Goal: Use online tool/utility: Utilize a website feature to perform a specific function

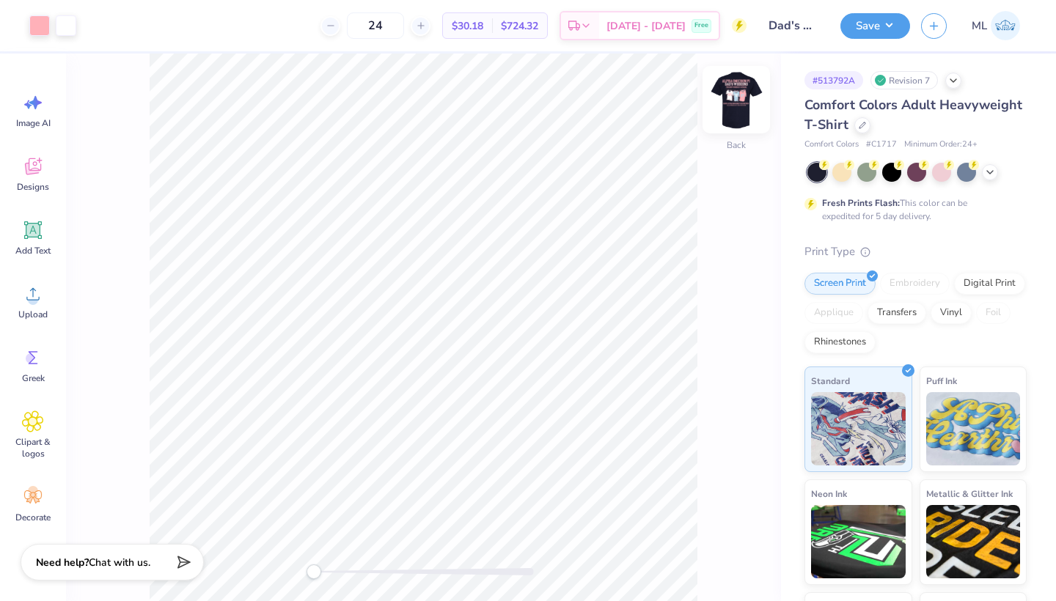
click at [736, 106] on img at bounding box center [736, 99] width 59 height 59
click at [39, 22] on div at bounding box center [39, 24] width 21 height 21
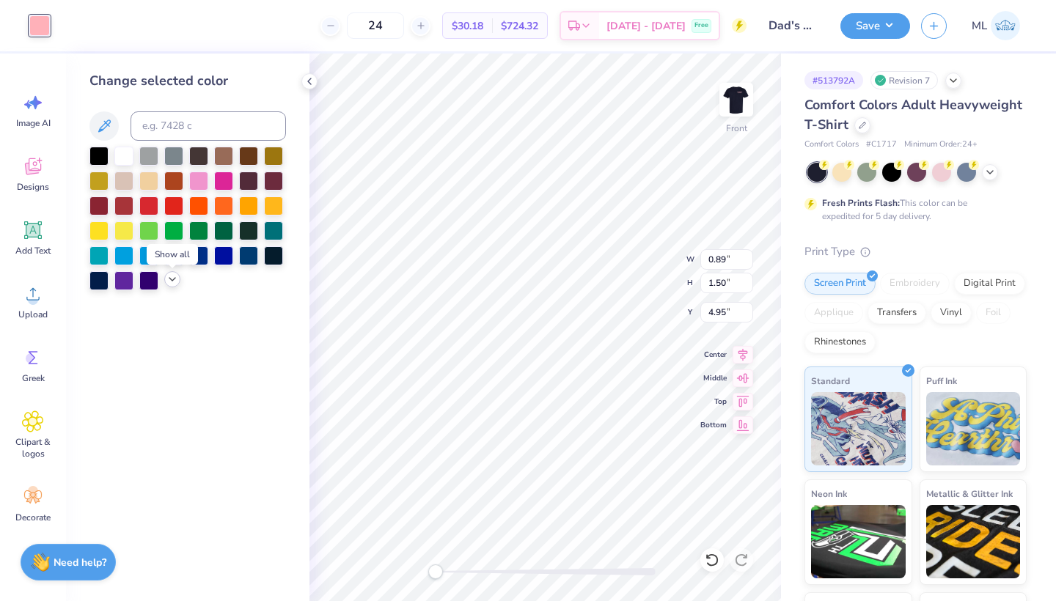
click at [172, 284] on icon at bounding box center [172, 280] width 12 height 12
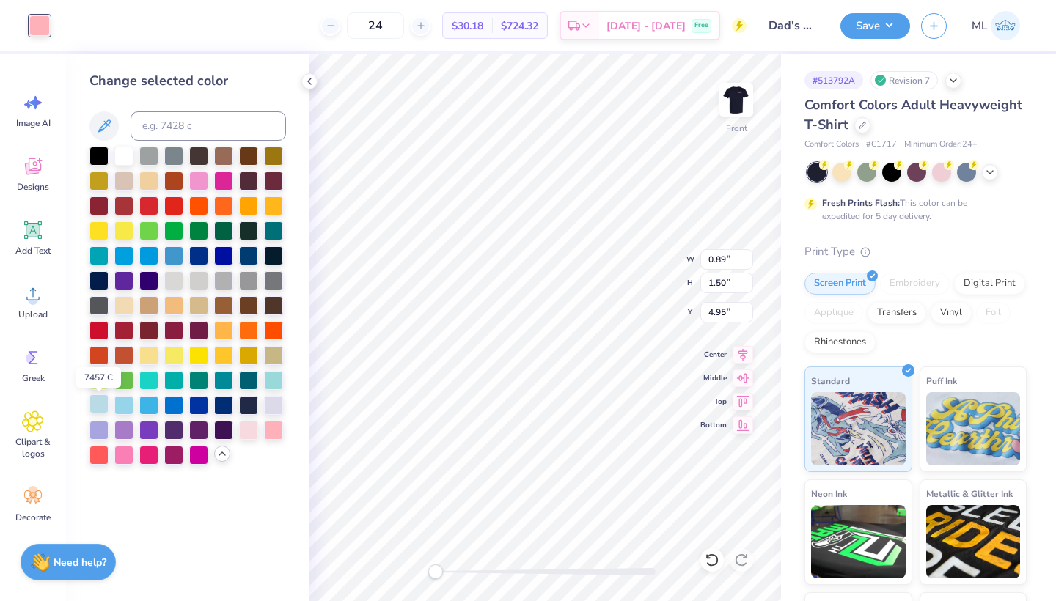
click at [101, 407] on div at bounding box center [98, 404] width 19 height 19
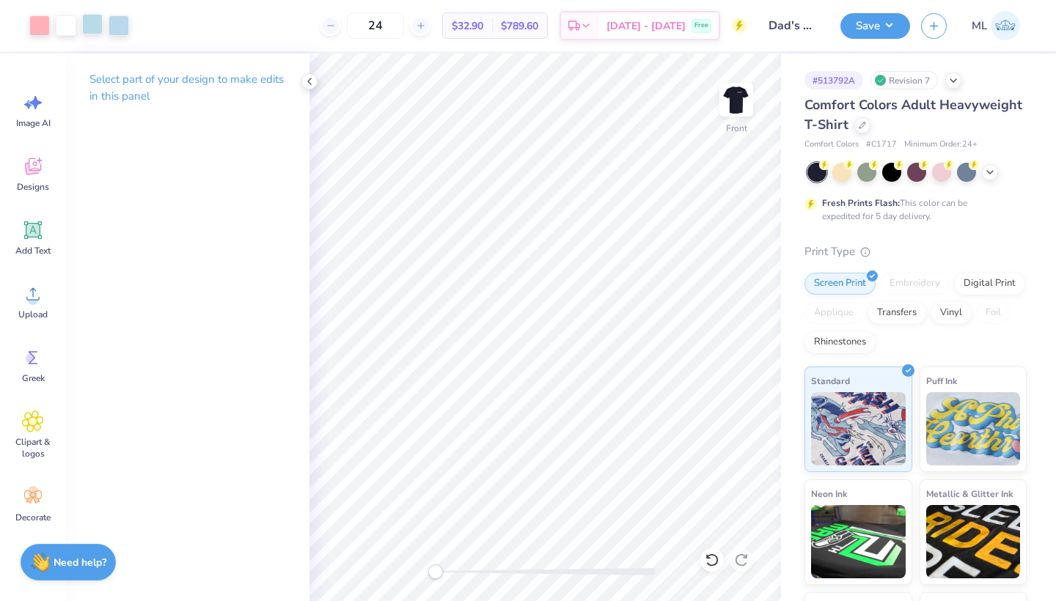
click at [93, 21] on div at bounding box center [92, 24] width 21 height 21
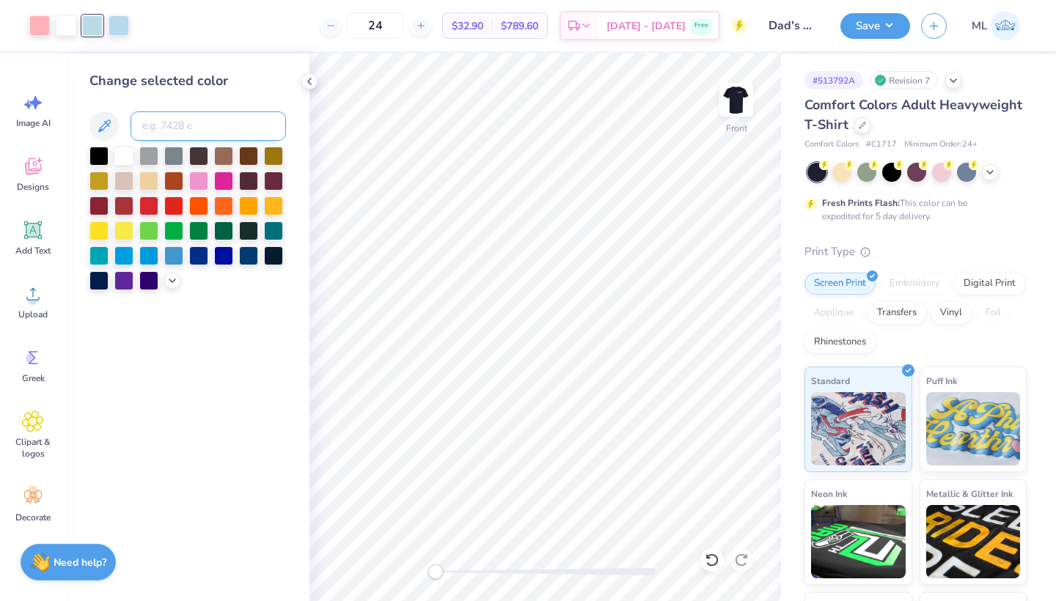
click at [180, 128] on input at bounding box center [208, 125] width 155 height 29
type input "290"
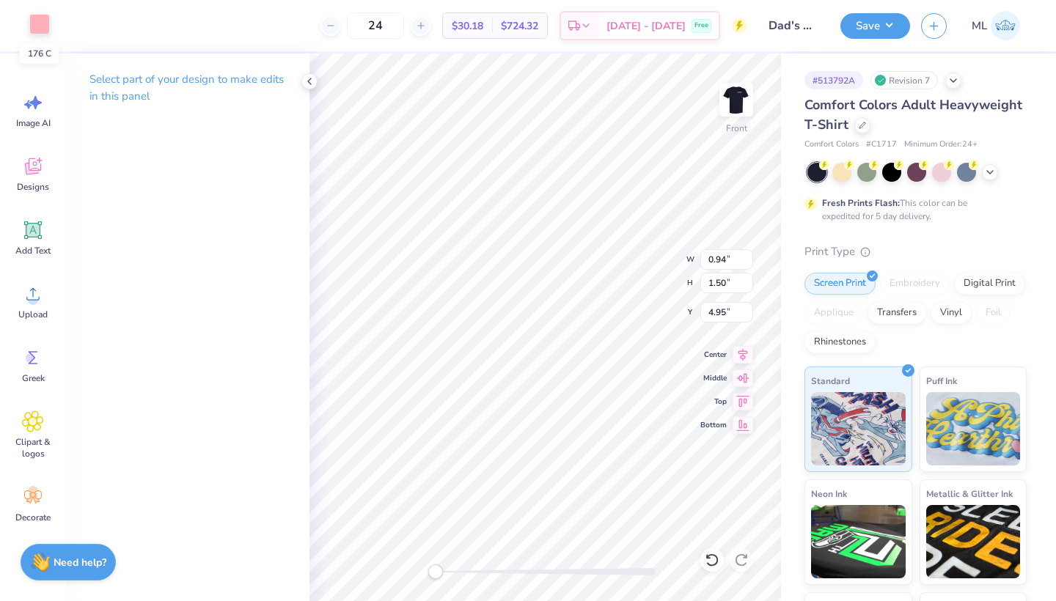
click at [33, 21] on div at bounding box center [39, 24] width 21 height 21
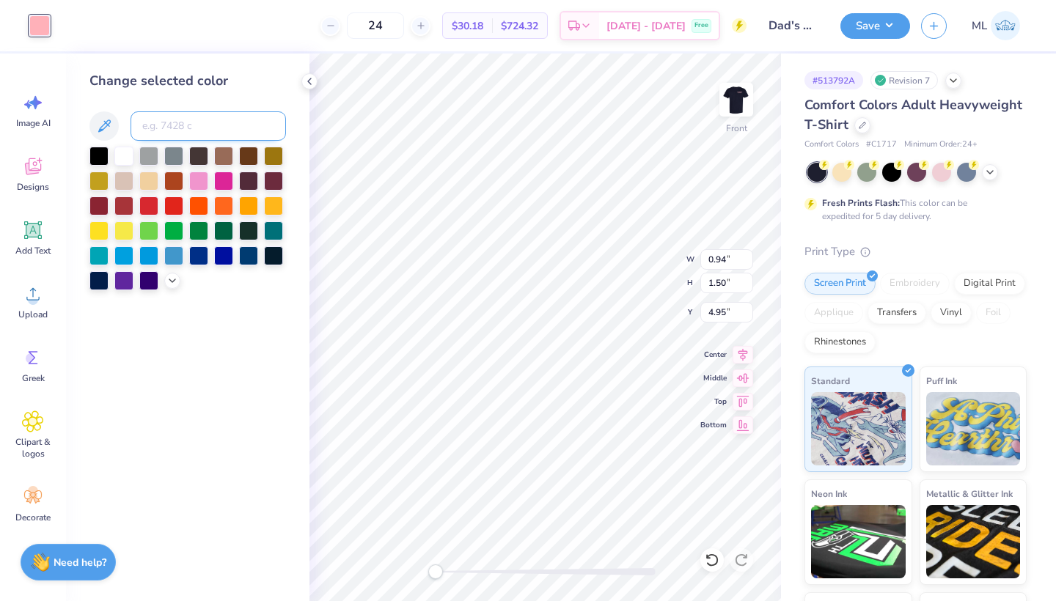
click at [176, 132] on input at bounding box center [208, 125] width 155 height 29
type input "290"
type input "0.82"
type input "1.31"
type input "4.99"
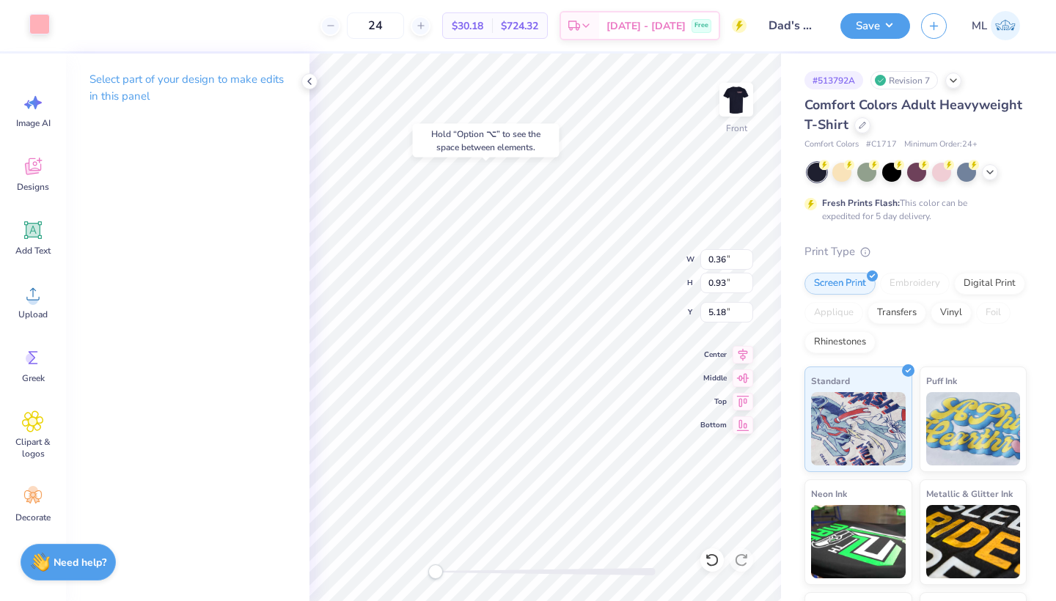
click at [34, 20] on div at bounding box center [39, 24] width 21 height 21
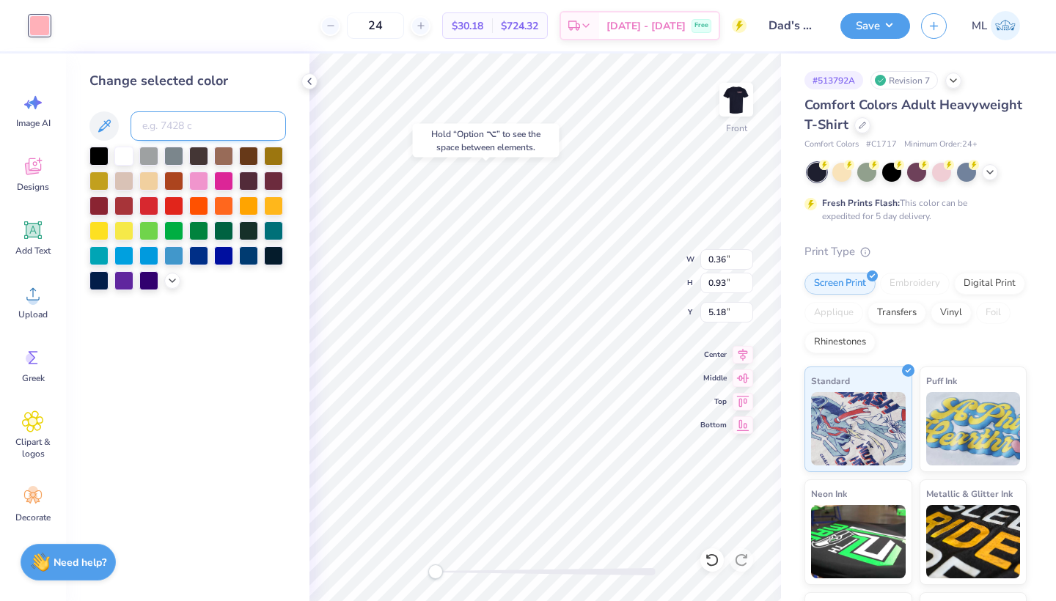
click at [183, 130] on input at bounding box center [208, 125] width 155 height 29
type input "290"
type input "5.23"
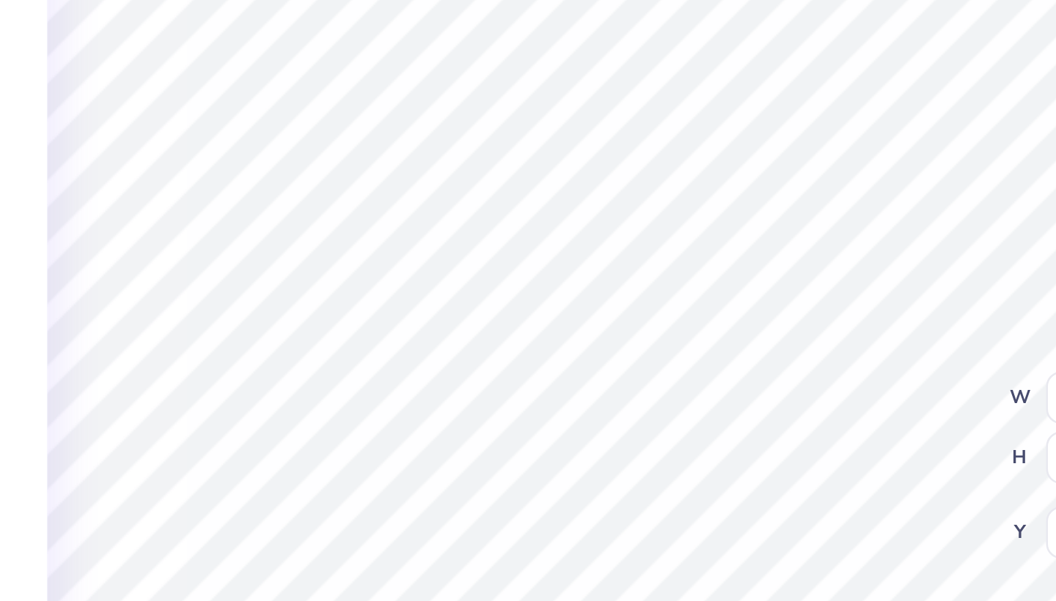
type input "0.89"
type input "1.51"
type input "4.94"
type input "1.50"
type input "4.95"
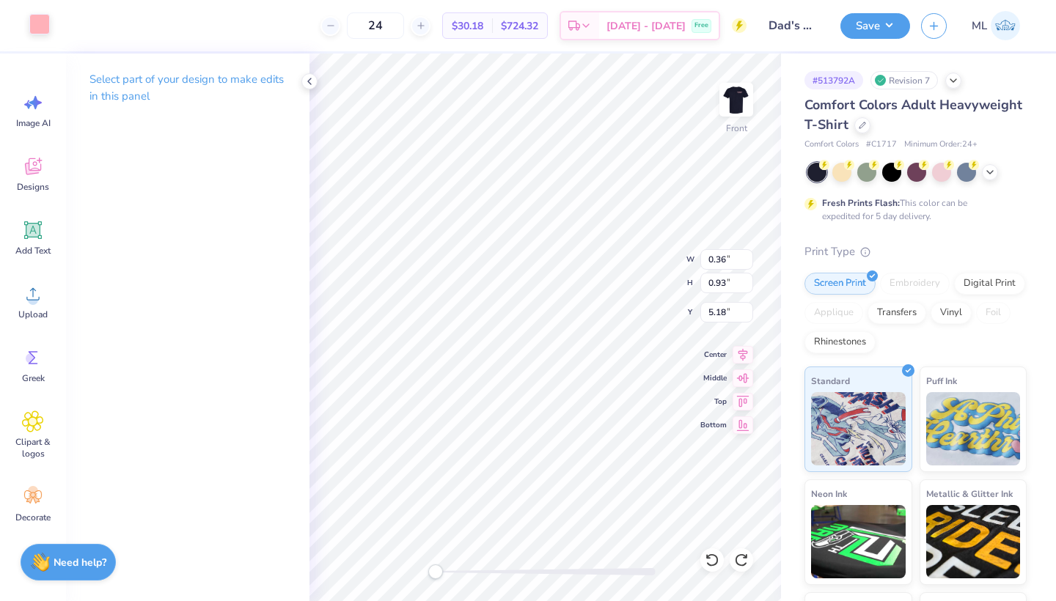
click at [33, 29] on div at bounding box center [39, 24] width 21 height 21
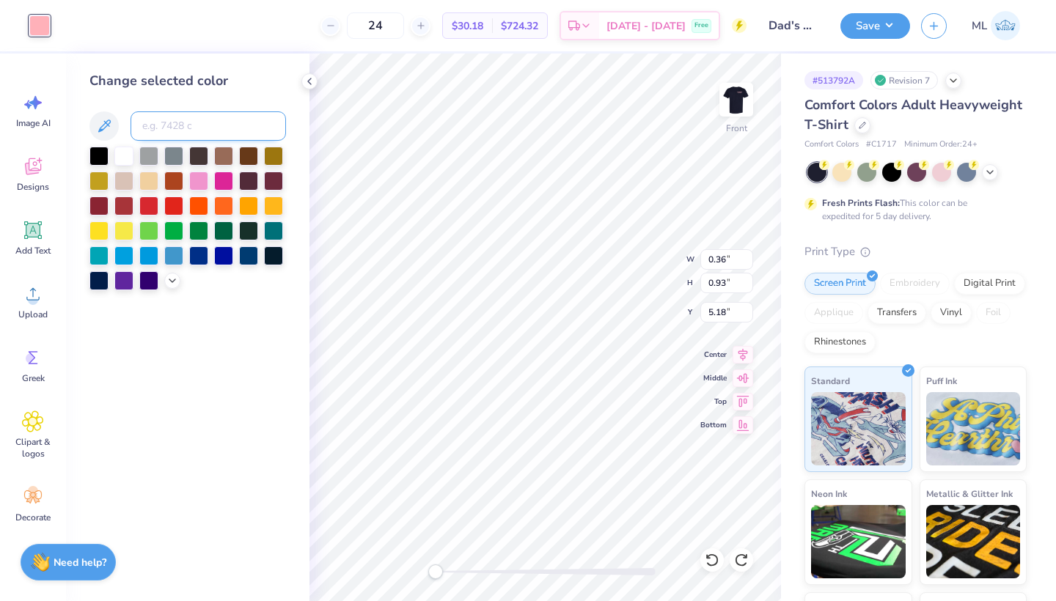
click at [182, 134] on input at bounding box center [208, 125] width 155 height 29
type input "290"
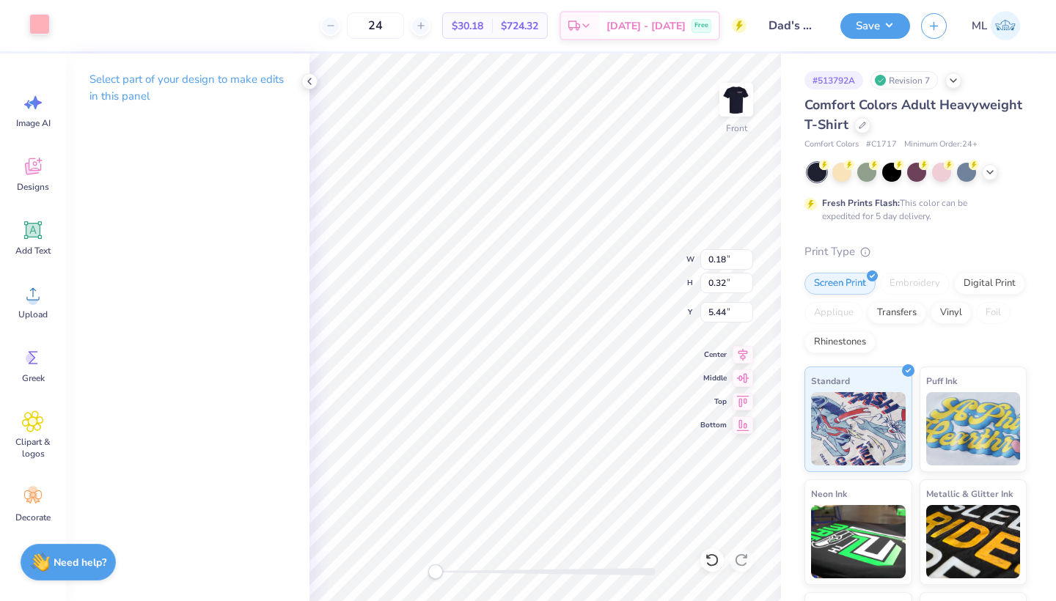
click at [44, 31] on div at bounding box center [39, 24] width 21 height 21
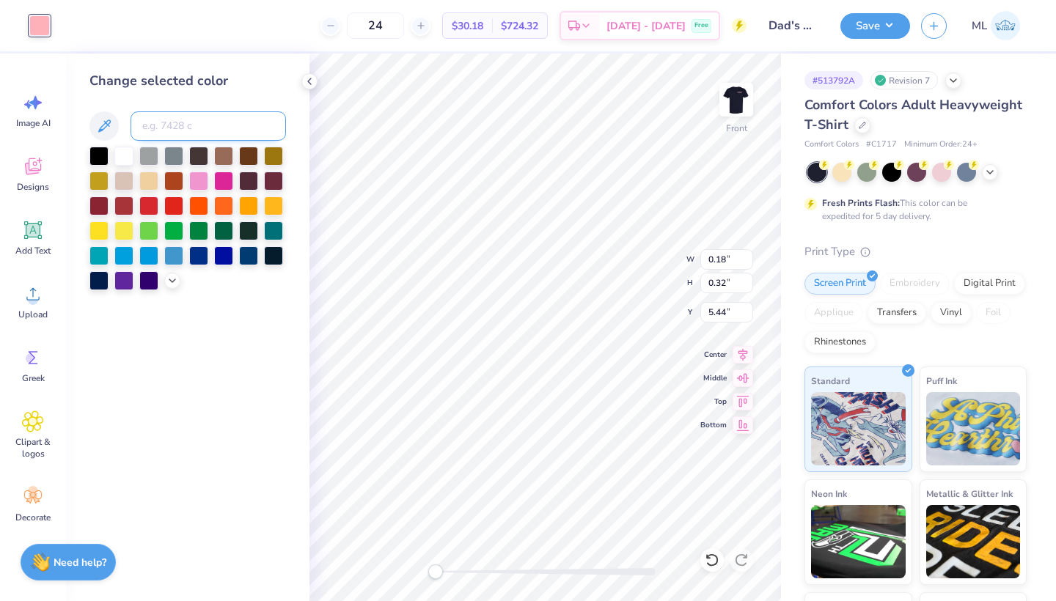
click at [200, 130] on input at bounding box center [208, 125] width 155 height 29
type input "290"
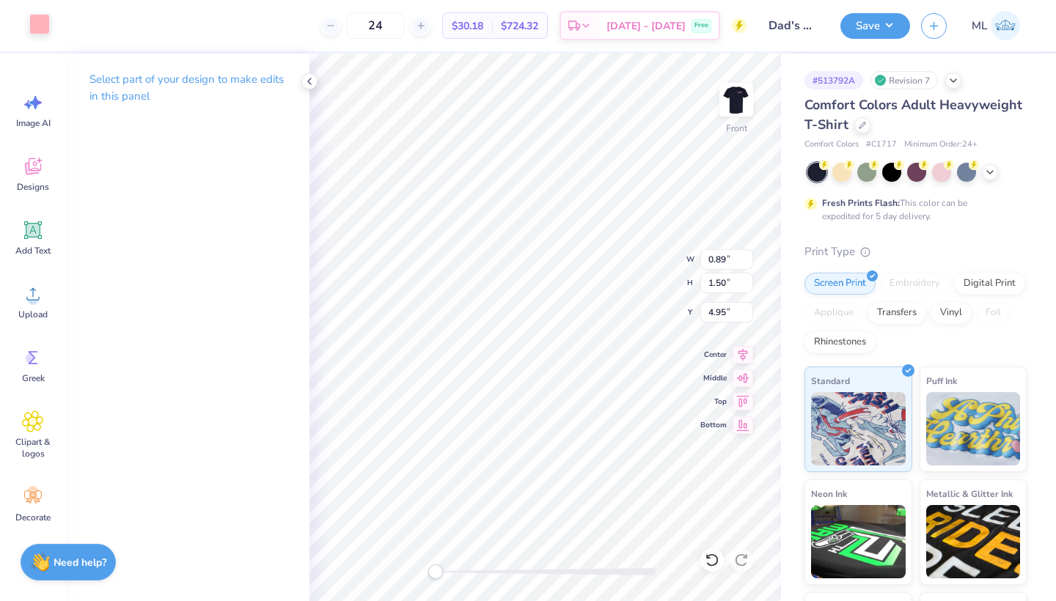
click at [45, 31] on div at bounding box center [39, 24] width 21 height 21
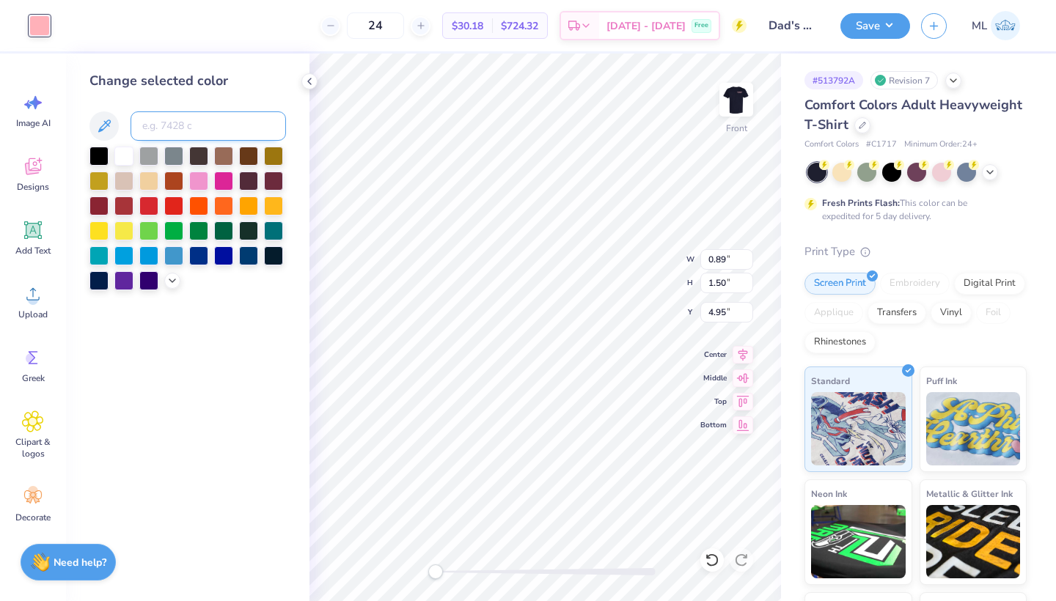
click at [174, 122] on input at bounding box center [208, 125] width 155 height 29
type input "290"
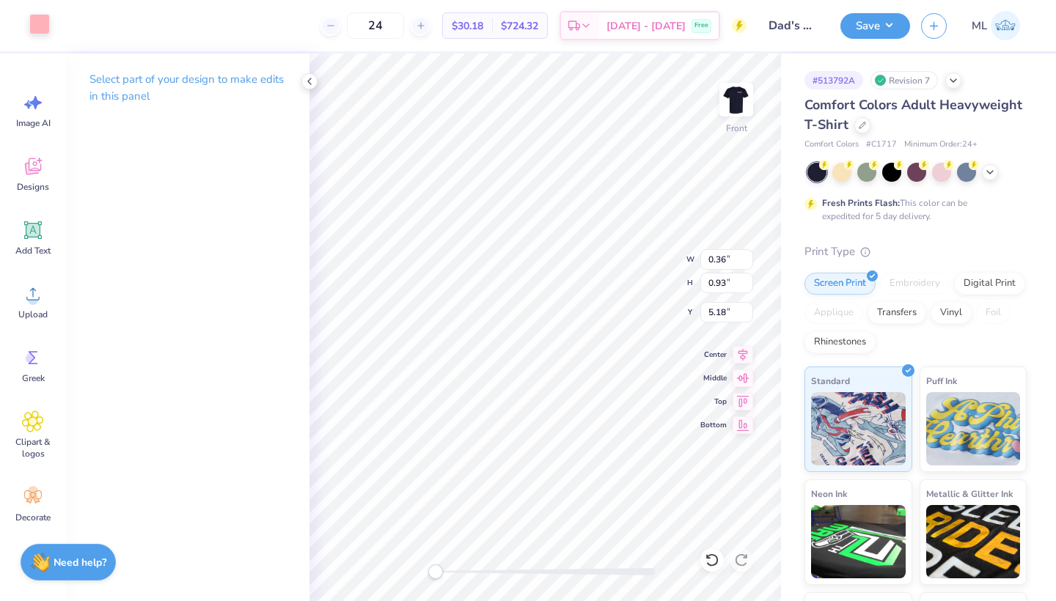
click at [29, 25] on div at bounding box center [39, 24] width 21 height 21
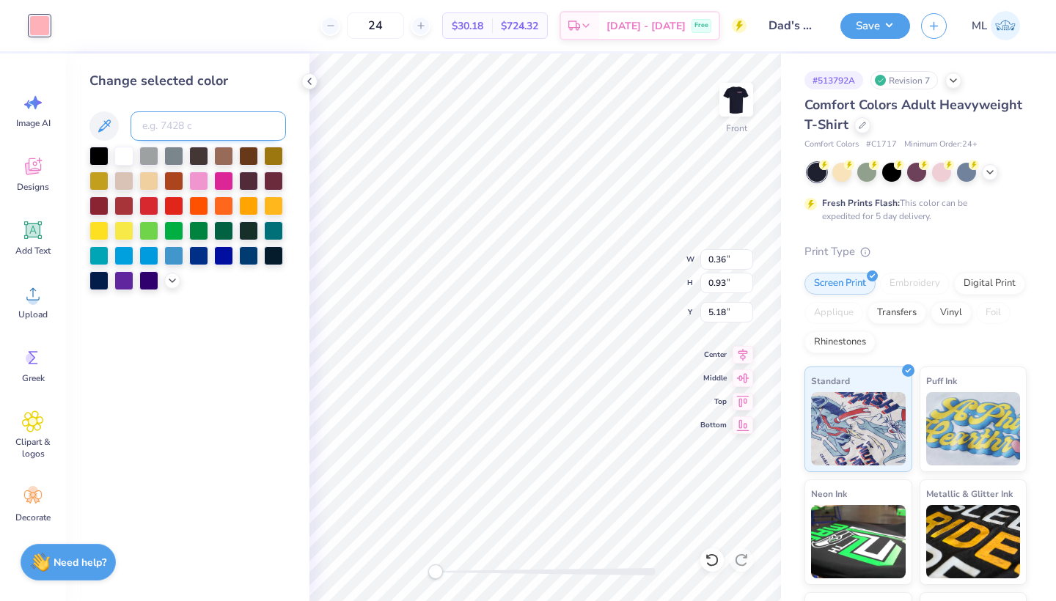
click at [195, 126] on input at bounding box center [208, 125] width 155 height 29
type input "290"
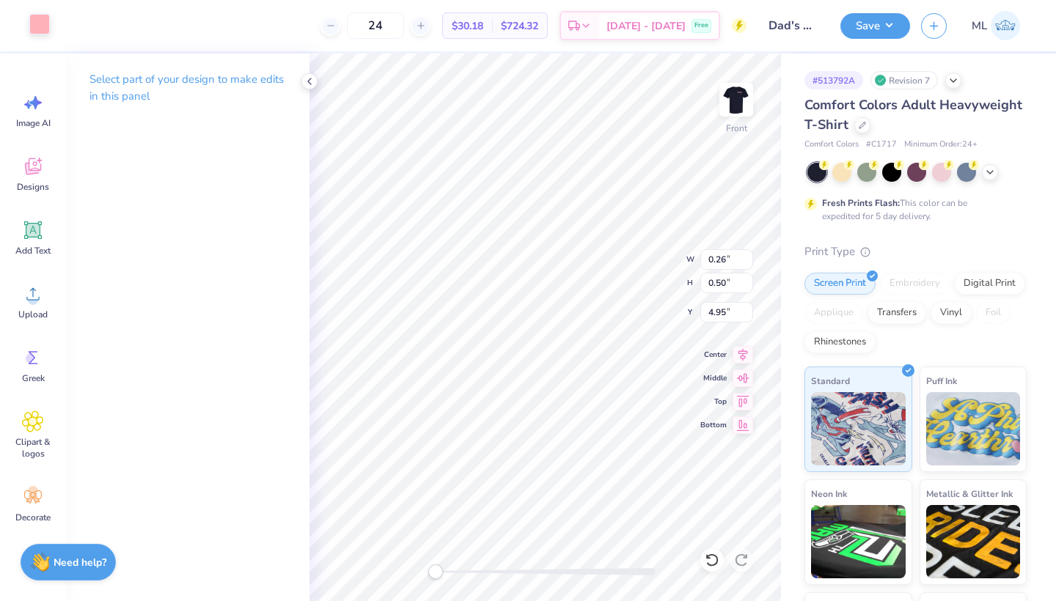
click at [40, 23] on div at bounding box center [39, 24] width 21 height 21
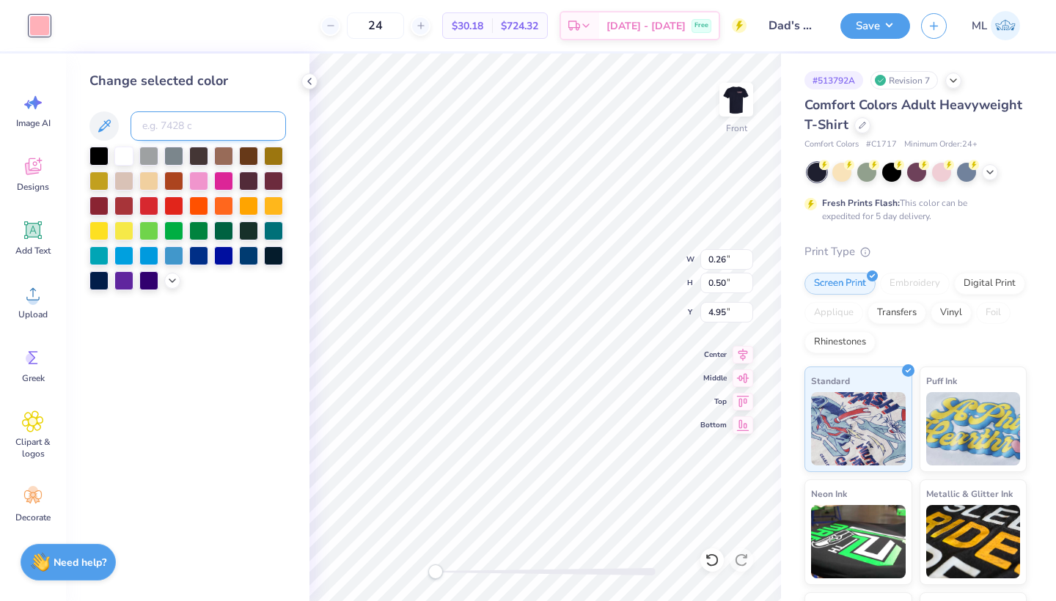
click at [196, 120] on input at bounding box center [208, 125] width 155 height 29
type input "290"
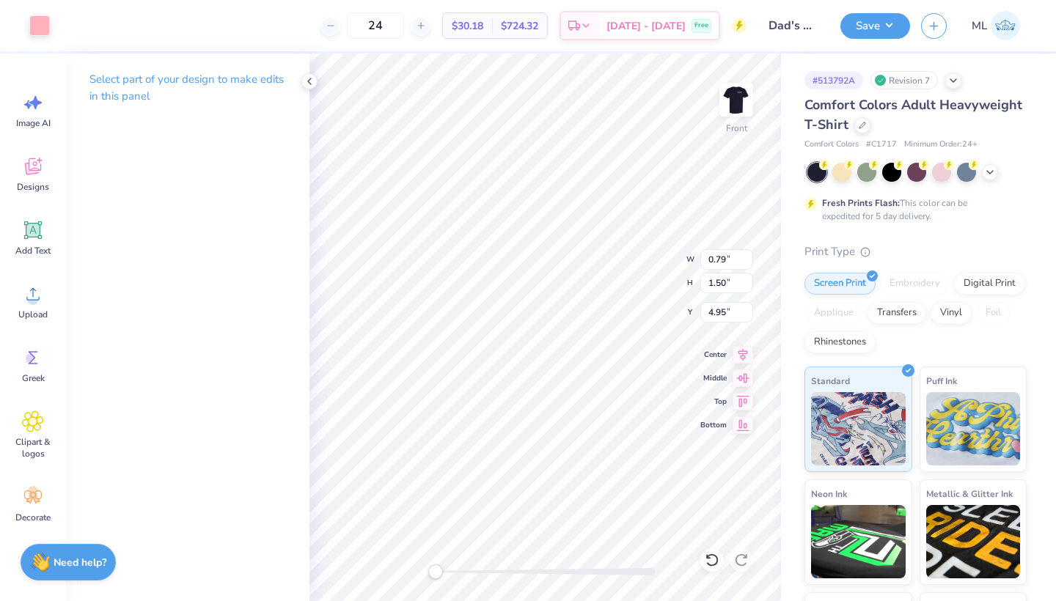
click at [55, 26] on div "Art colors 24 $30.18 Per Item $724.32 Total Est. Delivery [DATE] - [DATE] Free …" at bounding box center [528, 25] width 1056 height 51
click at [43, 26] on div at bounding box center [39, 24] width 21 height 21
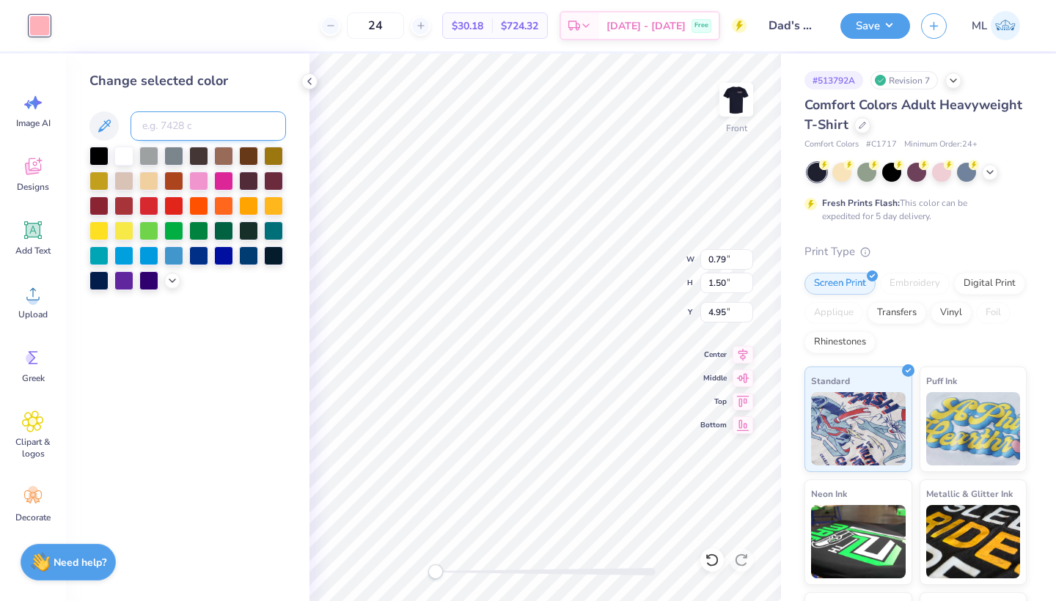
click at [165, 129] on input at bounding box center [208, 125] width 155 height 29
type input "290"
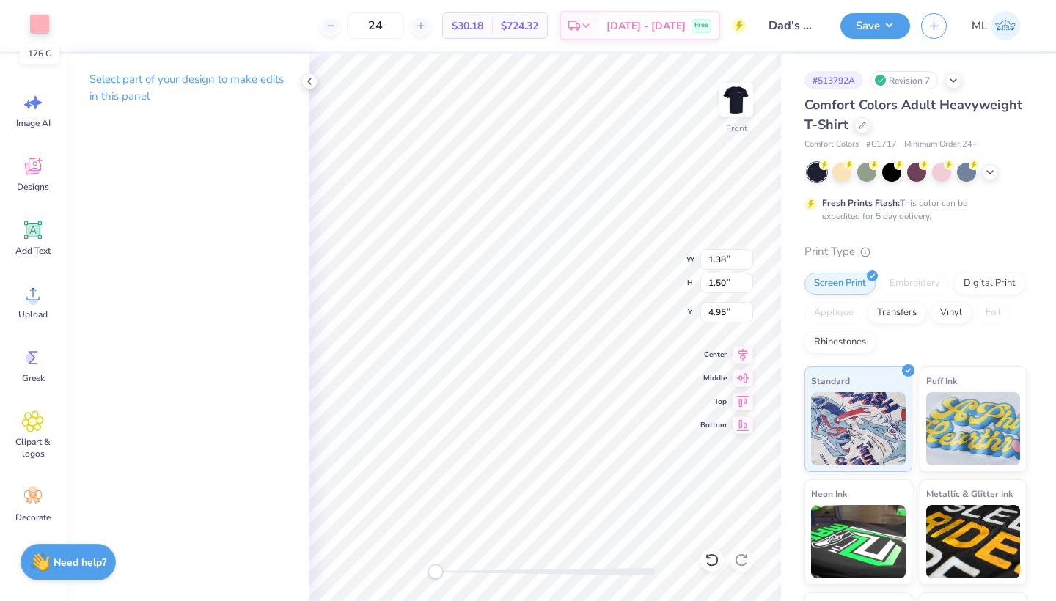
click at [39, 24] on div at bounding box center [39, 24] width 21 height 21
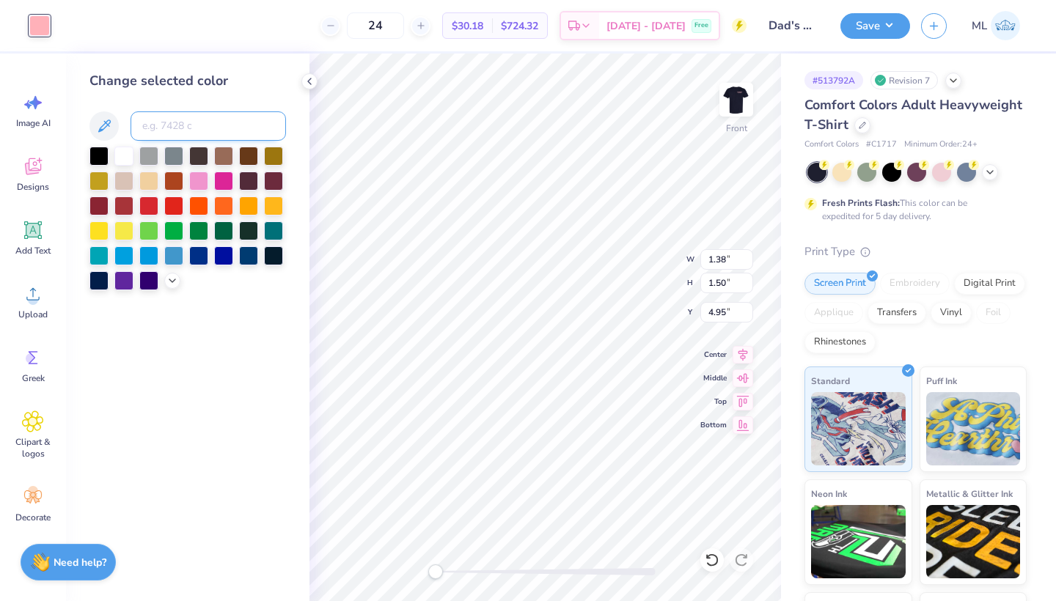
click at [158, 126] on input at bounding box center [208, 125] width 155 height 29
type input "290"
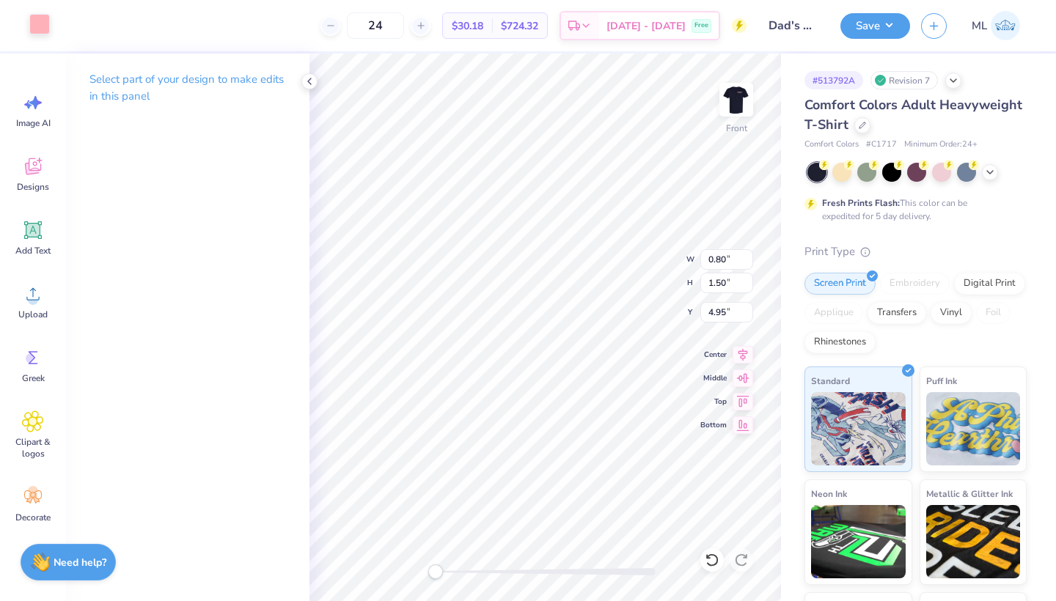
click at [31, 22] on div at bounding box center [39, 24] width 21 height 21
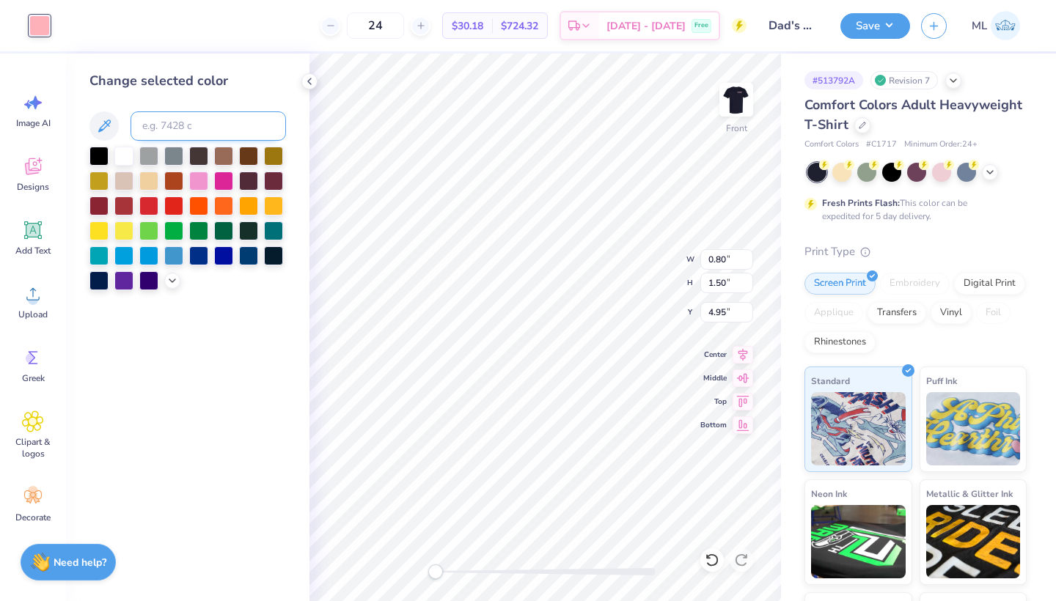
click at [153, 118] on input at bounding box center [208, 125] width 155 height 29
type input "290"
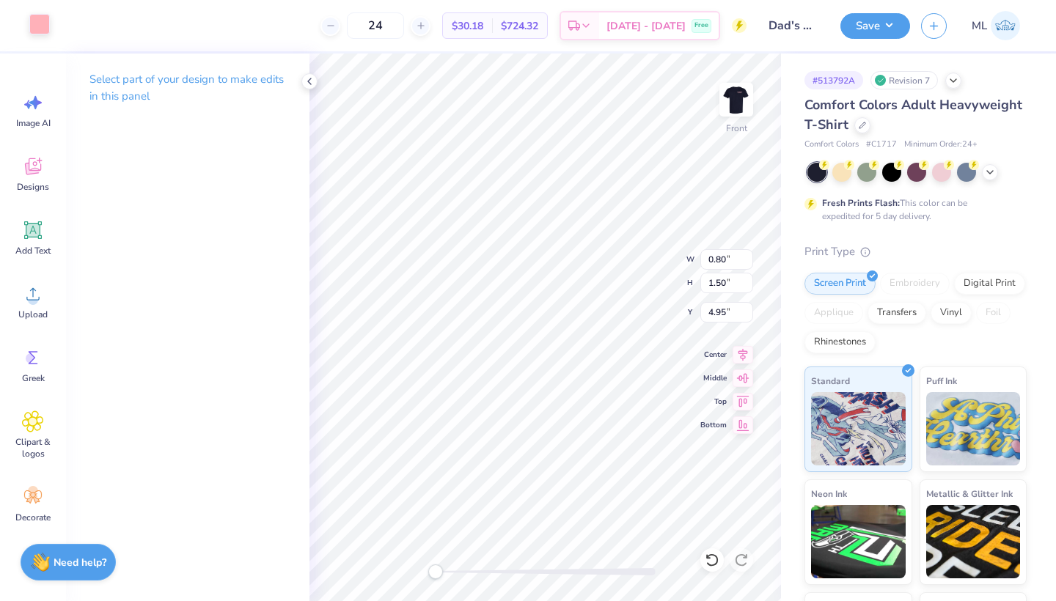
click at [32, 29] on div at bounding box center [39, 24] width 21 height 21
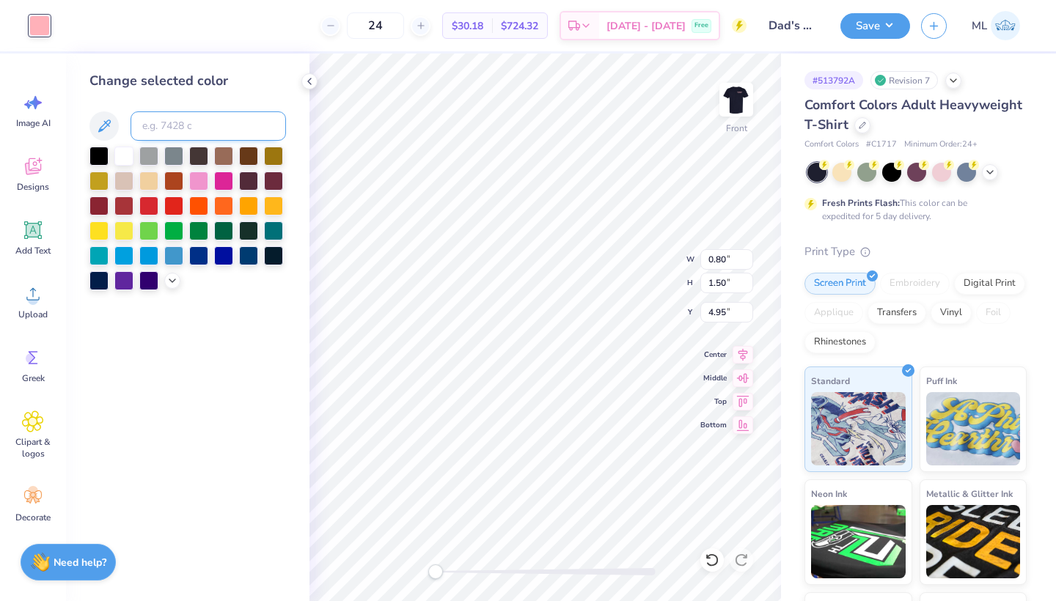
click at [171, 133] on input at bounding box center [208, 125] width 155 height 29
type input "290"
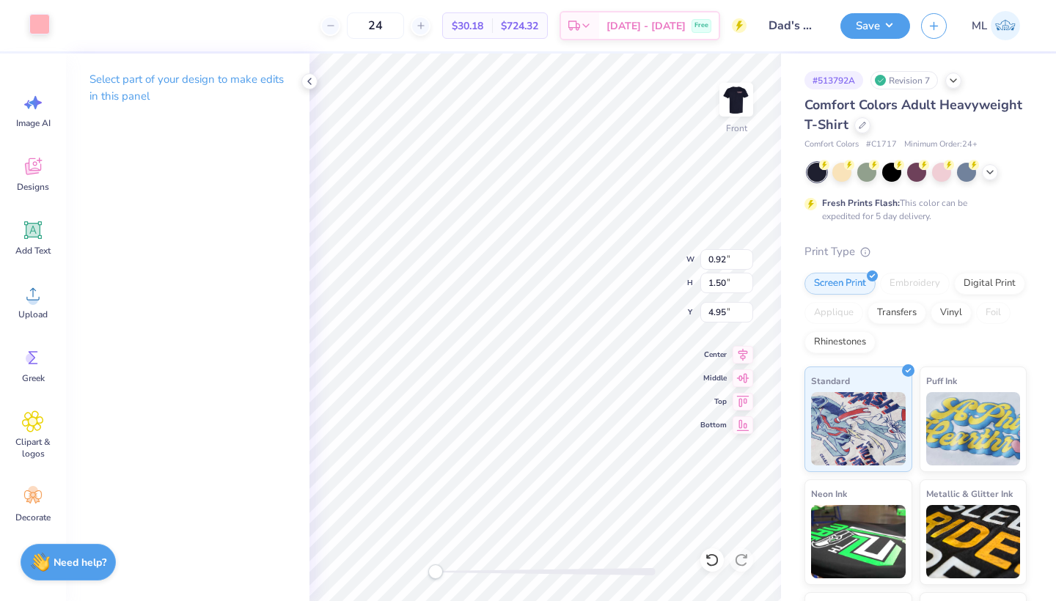
click at [33, 26] on div at bounding box center [39, 24] width 21 height 21
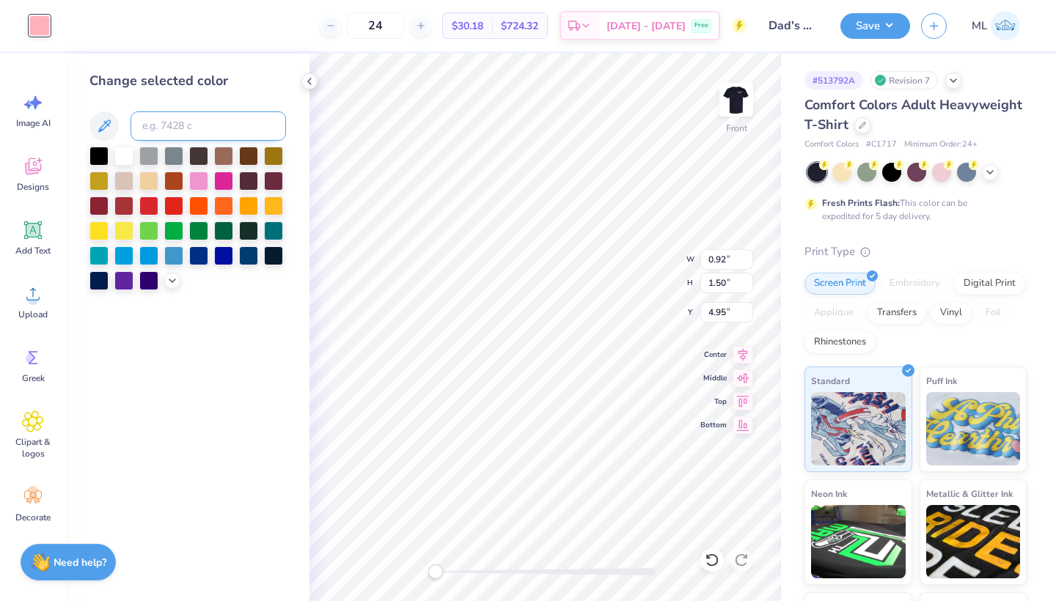
click at [167, 124] on input at bounding box center [208, 125] width 155 height 29
type input "290"
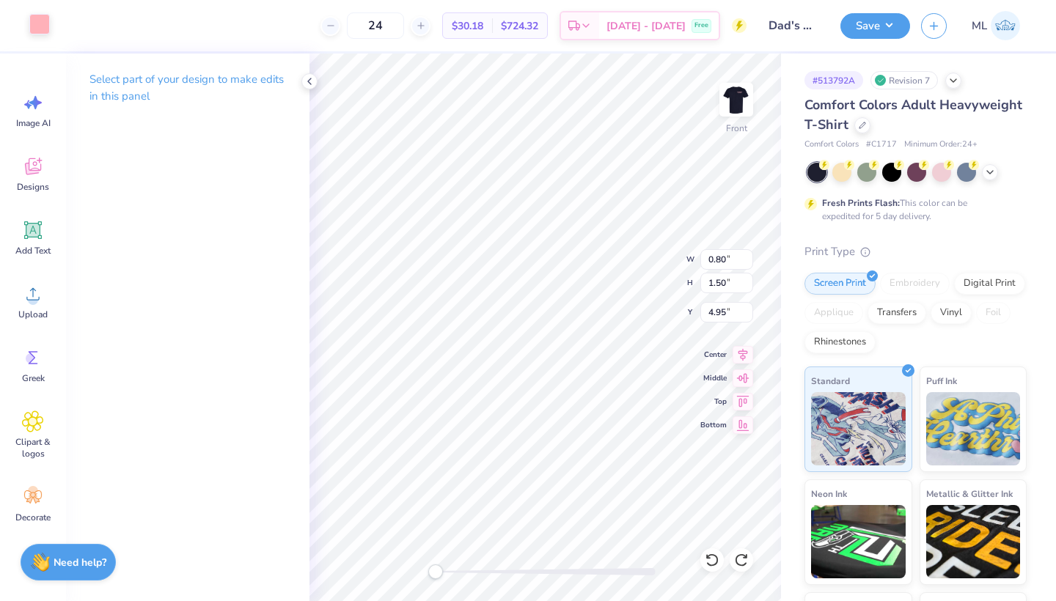
click at [29, 21] on div at bounding box center [39, 24] width 21 height 21
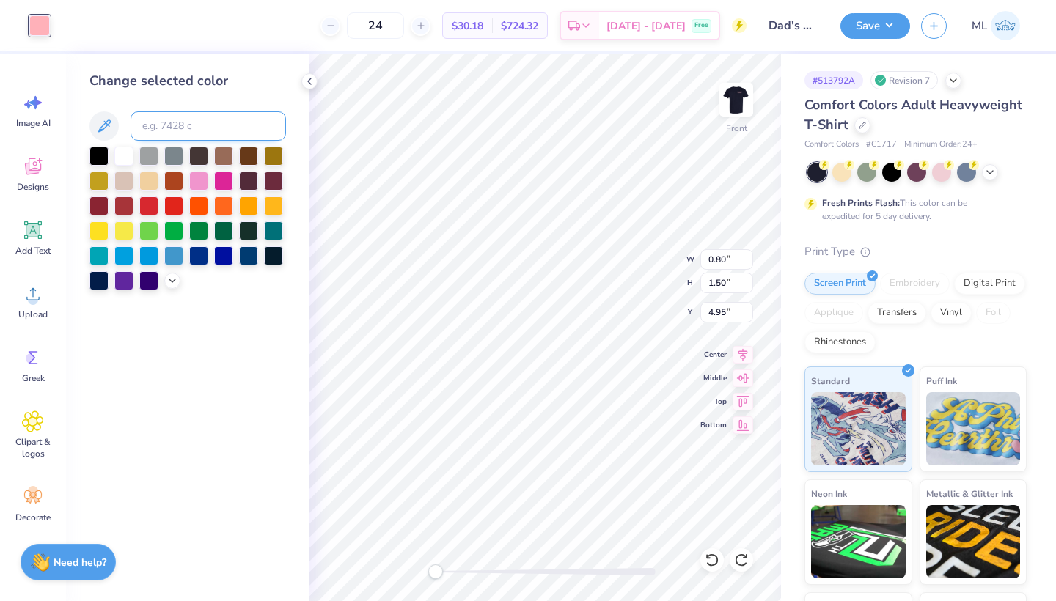
click at [152, 131] on input at bounding box center [208, 125] width 155 height 29
type input "290"
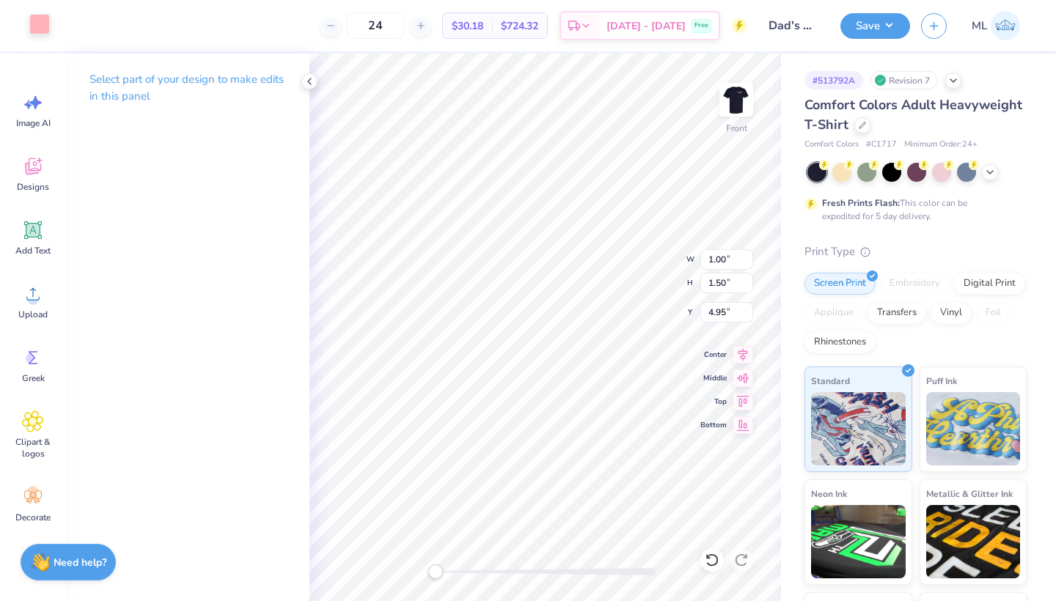
click at [39, 20] on div at bounding box center [39, 24] width 21 height 21
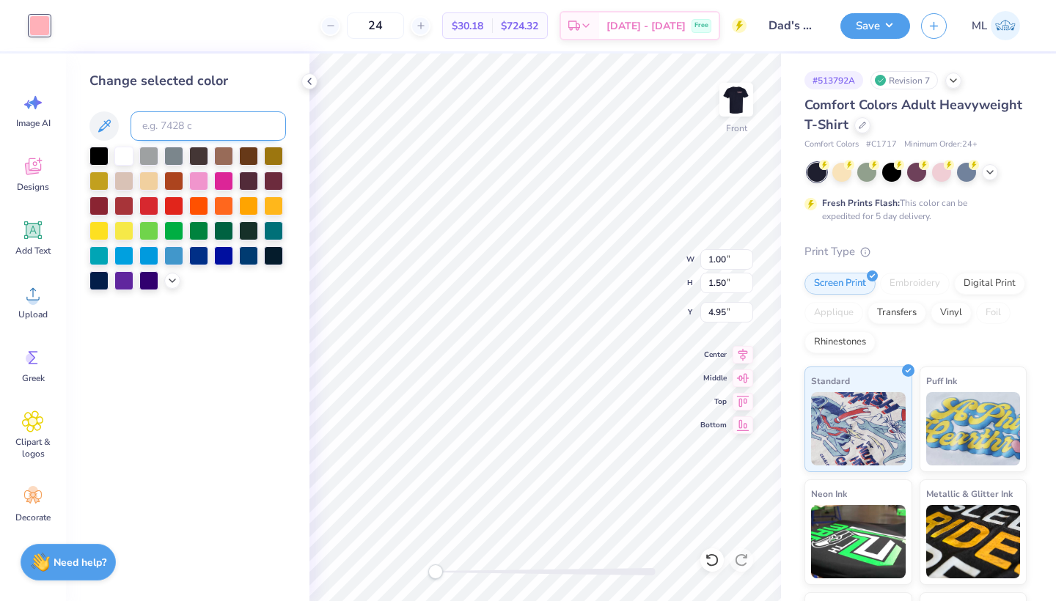
click at [164, 122] on input at bounding box center [208, 125] width 155 height 29
type input "290"
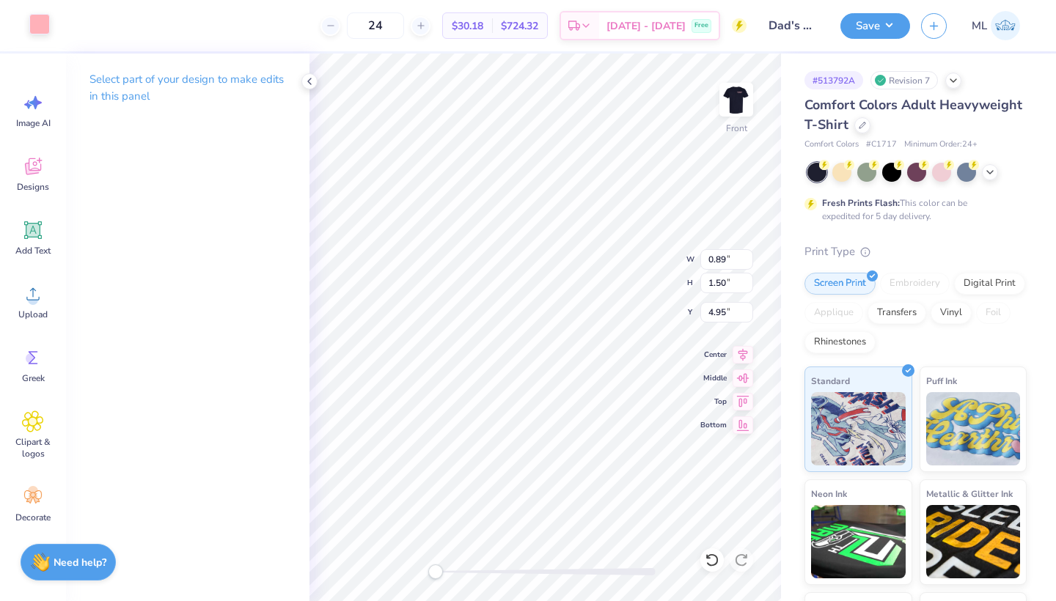
click at [44, 23] on div at bounding box center [39, 24] width 21 height 21
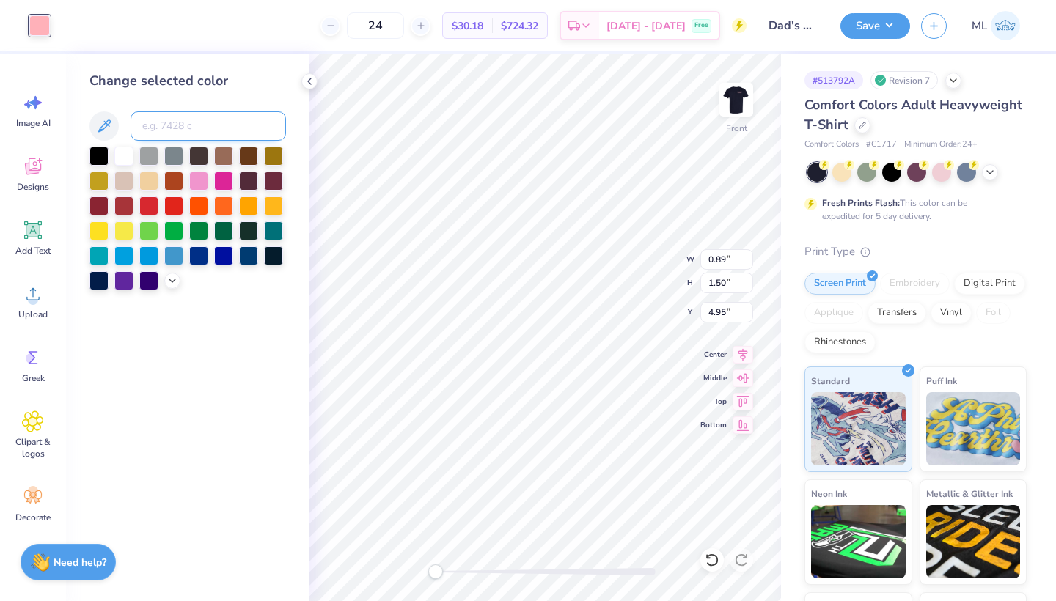
click at [174, 119] on input at bounding box center [208, 125] width 155 height 29
type input "290"
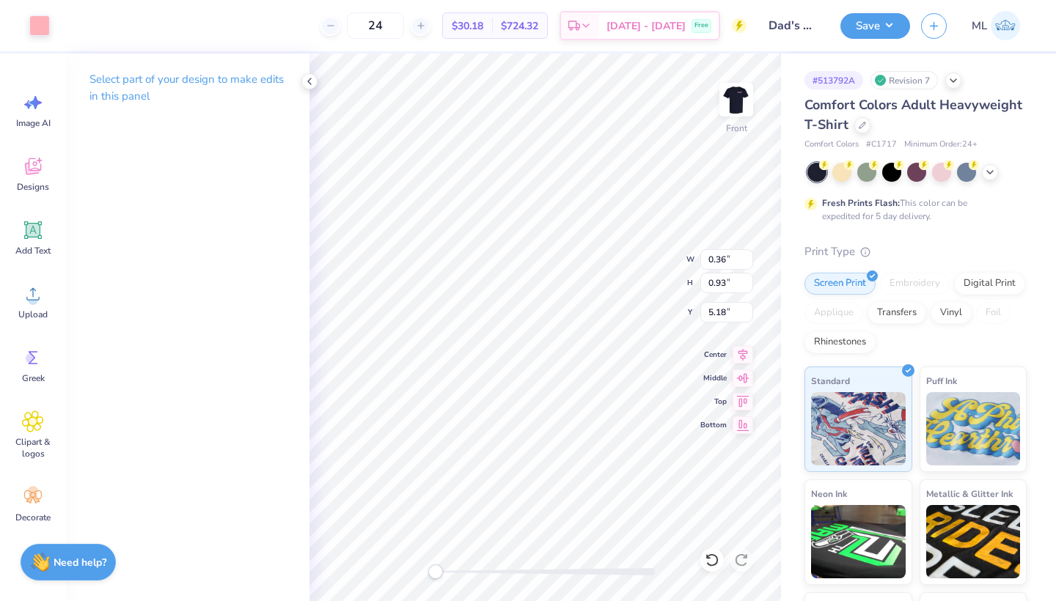
click at [56, 20] on div "Art colors 24 $30.18 Per Item $724.32 Total Est. Delivery [DATE] - [DATE] Free …" at bounding box center [528, 25] width 1056 height 51
click at [48, 20] on div at bounding box center [39, 24] width 21 height 21
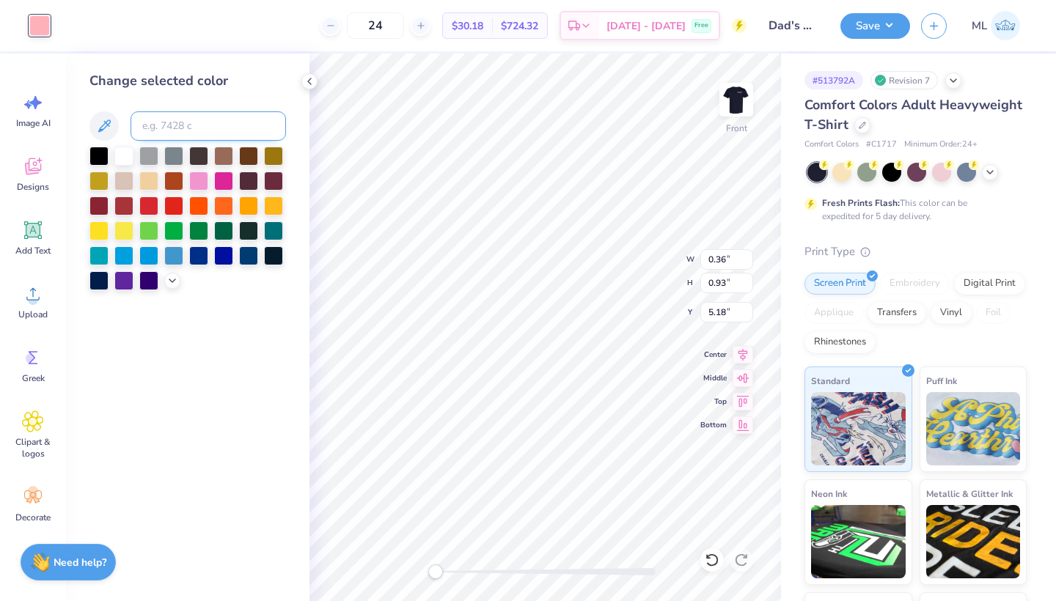
click at [166, 127] on input at bounding box center [208, 125] width 155 height 29
type input "290"
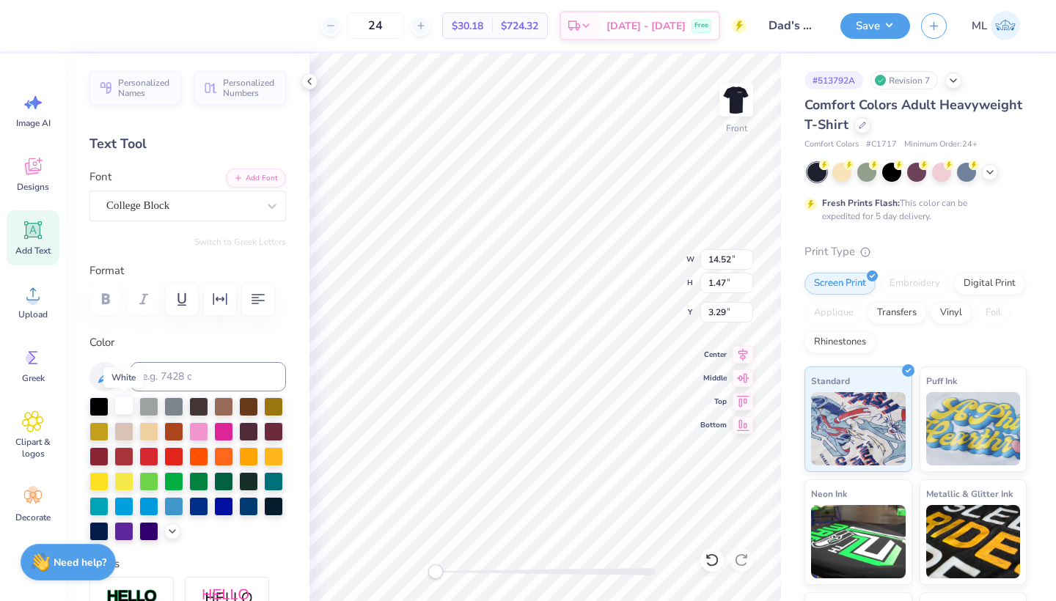
click at [127, 405] on div at bounding box center [123, 405] width 19 height 19
click at [181, 381] on input at bounding box center [208, 376] width 155 height 29
type input "290"
click at [203, 367] on input at bounding box center [208, 376] width 155 height 29
type input "290"
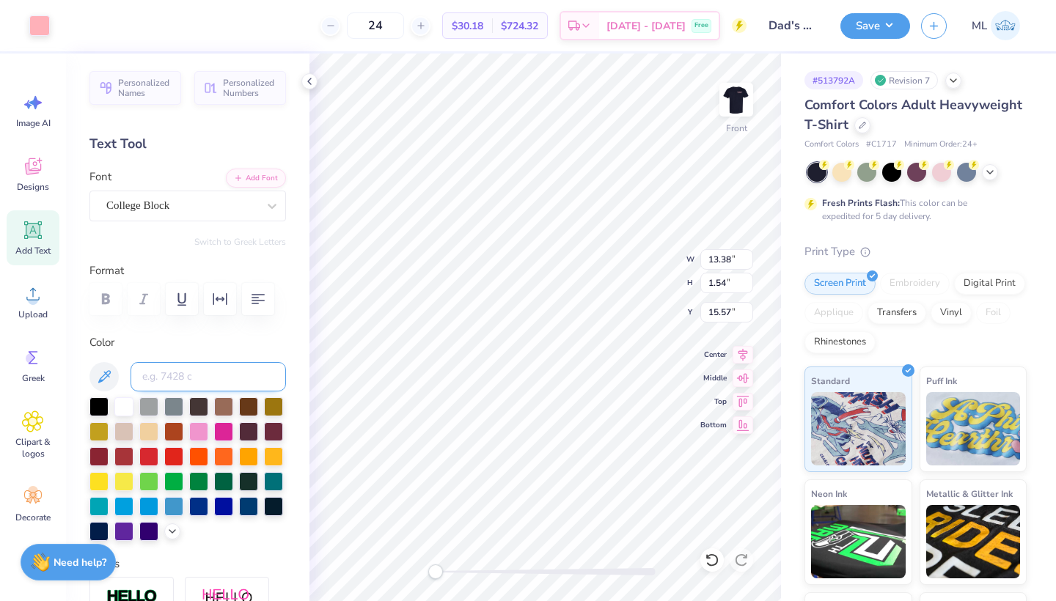
click at [151, 378] on input at bounding box center [208, 376] width 155 height 29
type input "290"
click at [188, 378] on input at bounding box center [208, 376] width 155 height 29
type input "290"
click at [38, 23] on div at bounding box center [39, 24] width 21 height 21
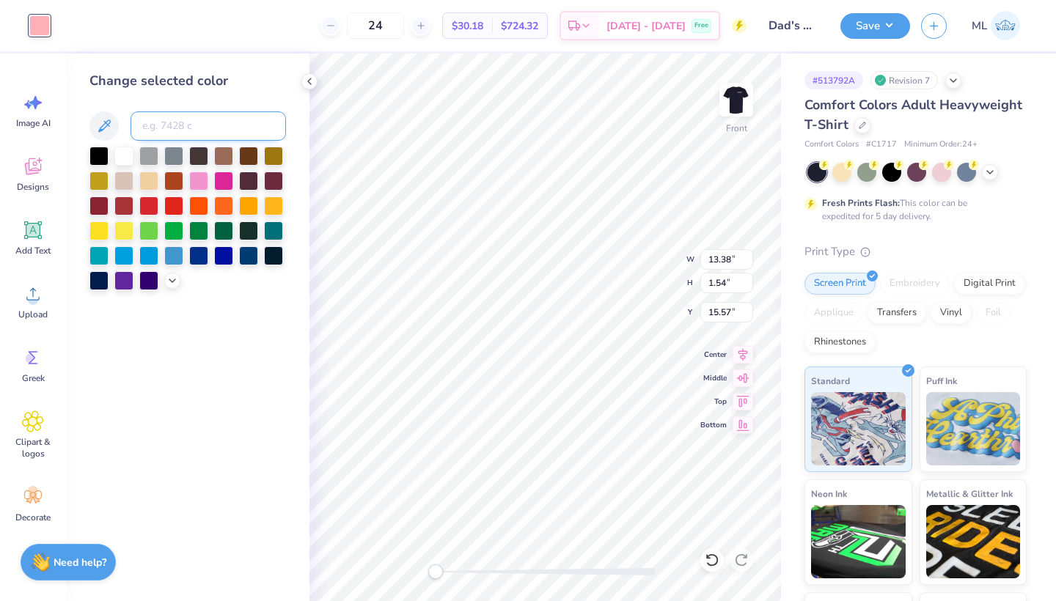
click at [195, 129] on input at bounding box center [208, 125] width 155 height 29
type input "290"
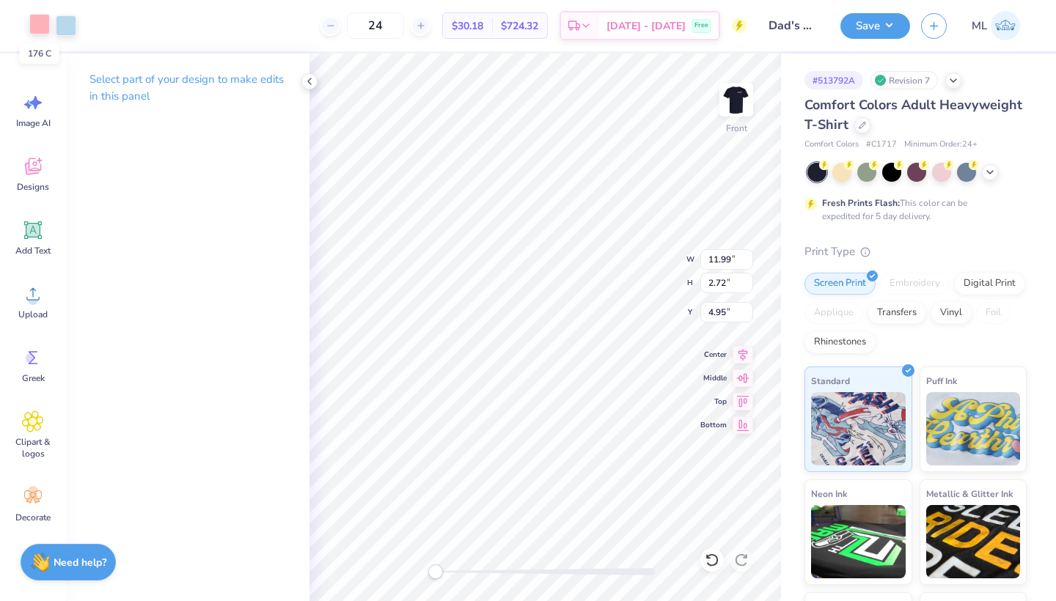
click at [39, 32] on div at bounding box center [39, 24] width 21 height 21
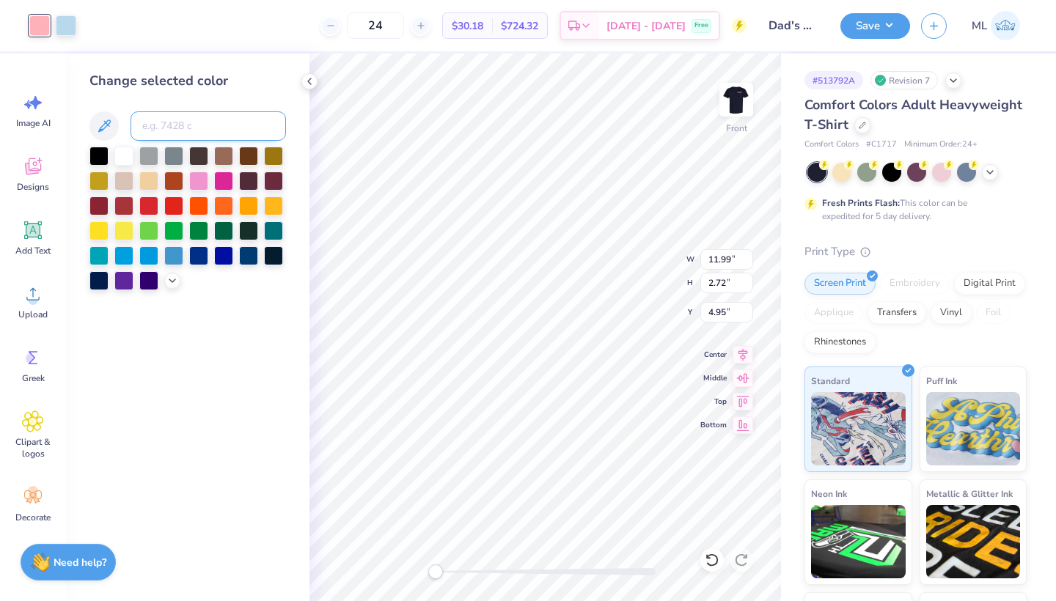
click at [162, 133] on input at bounding box center [208, 125] width 155 height 29
type input "290"
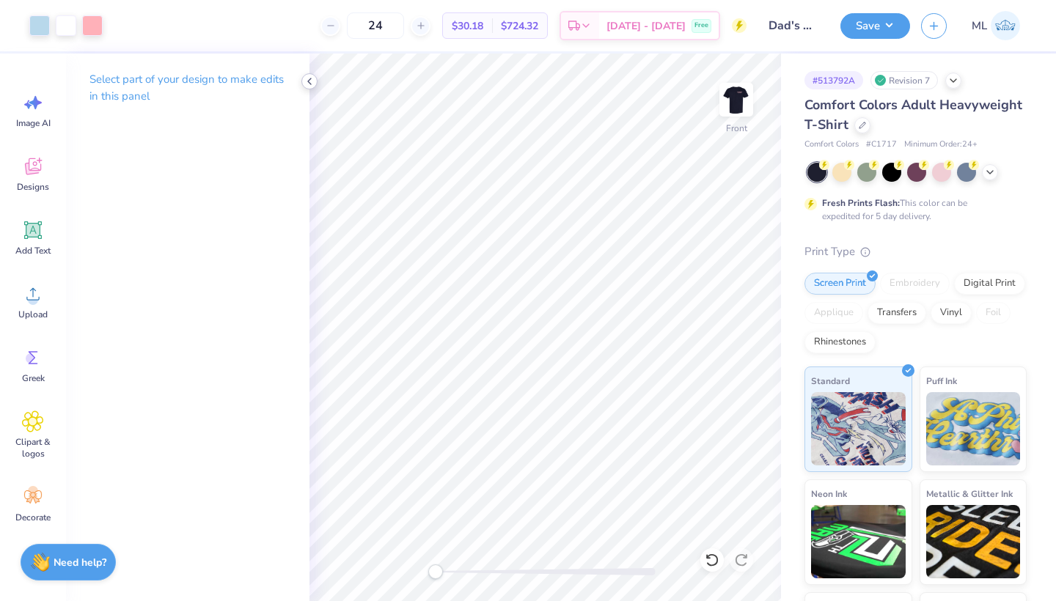
click at [315, 87] on div at bounding box center [309, 81] width 16 height 16
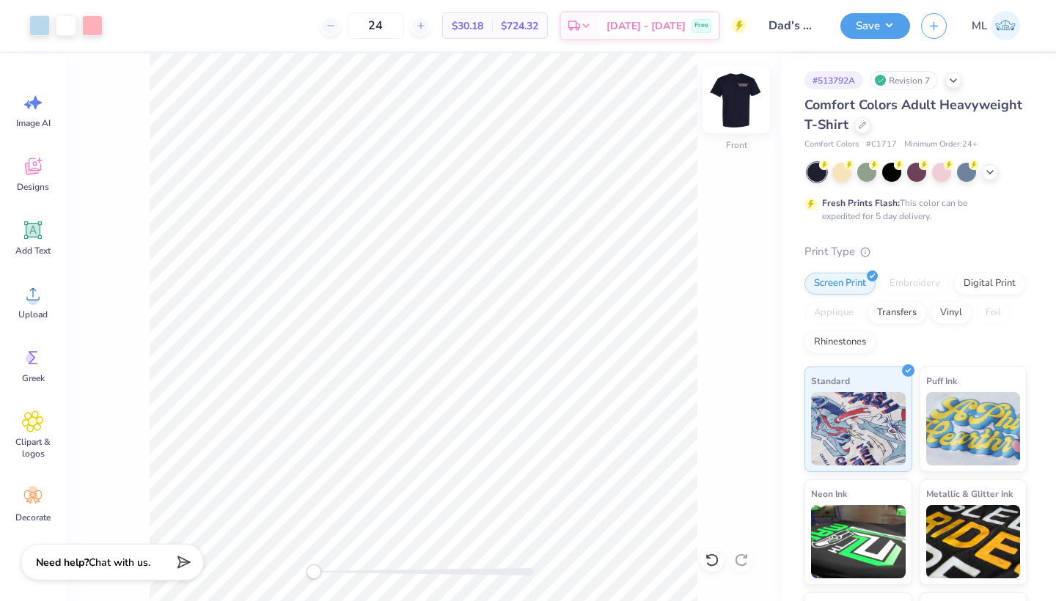
click at [736, 99] on img at bounding box center [736, 99] width 59 height 59
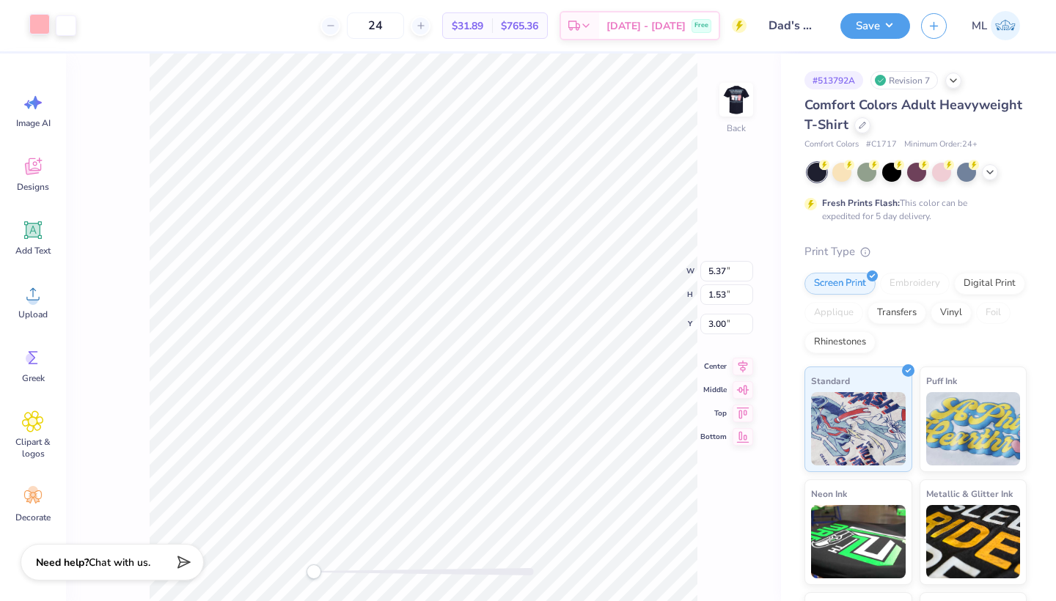
click at [42, 18] on div at bounding box center [39, 24] width 21 height 21
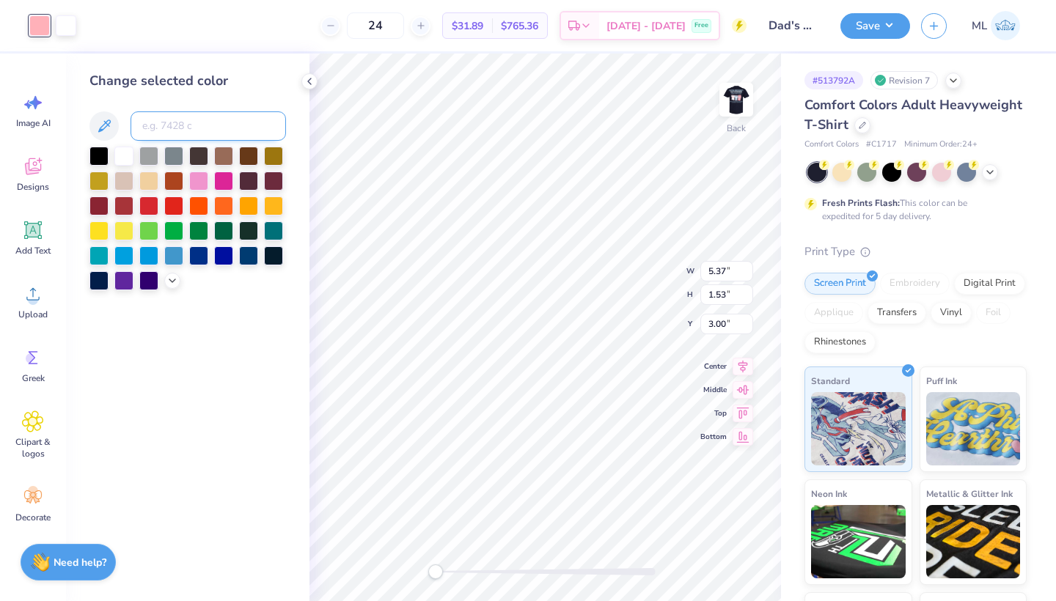
click at [188, 133] on input at bounding box center [208, 125] width 155 height 29
type input "290"
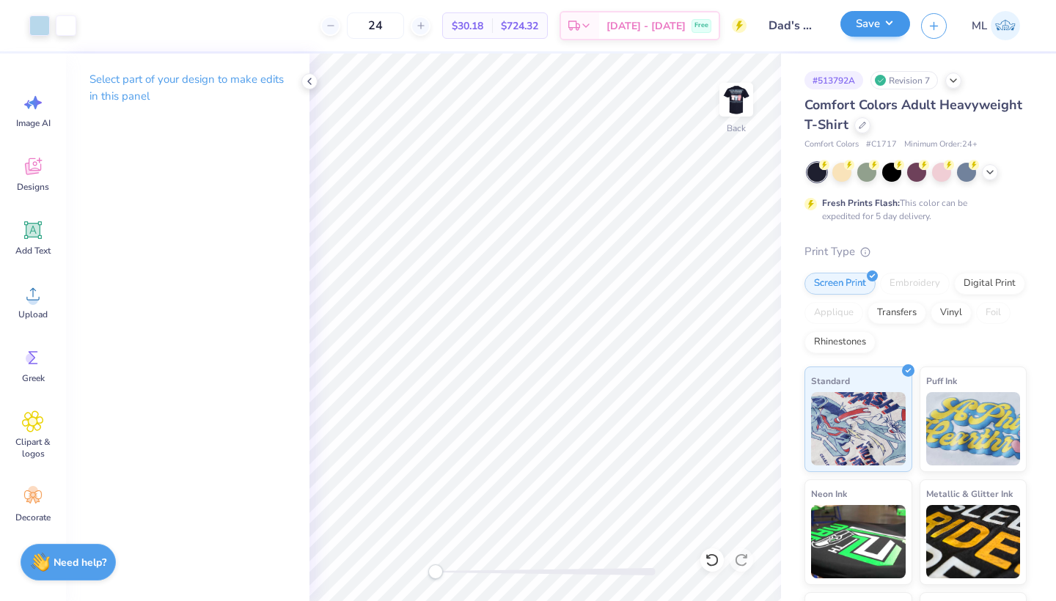
click at [884, 35] on button "Save" at bounding box center [875, 24] width 70 height 26
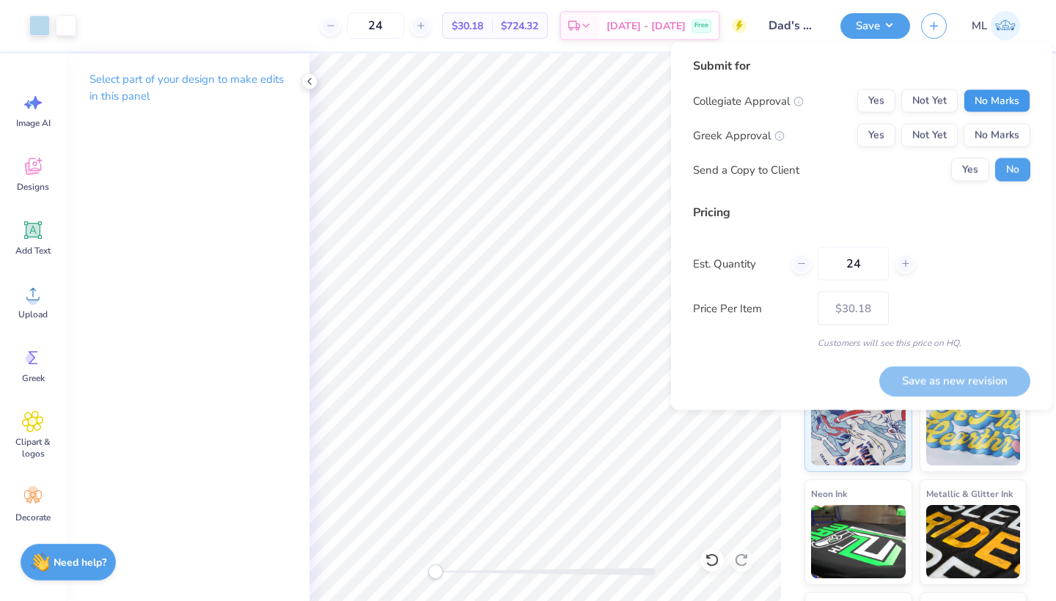
click at [999, 95] on button "No Marks" at bounding box center [997, 100] width 67 height 23
click at [880, 135] on button "Yes" at bounding box center [876, 135] width 38 height 23
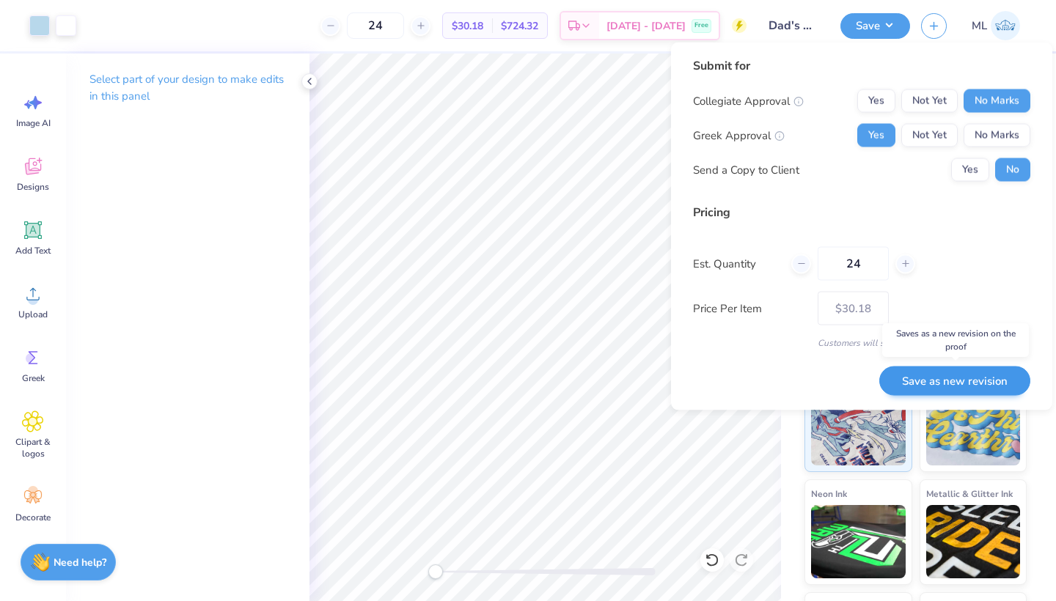
click at [989, 381] on button "Save as new revision" at bounding box center [954, 381] width 151 height 30
type input "$30.18"
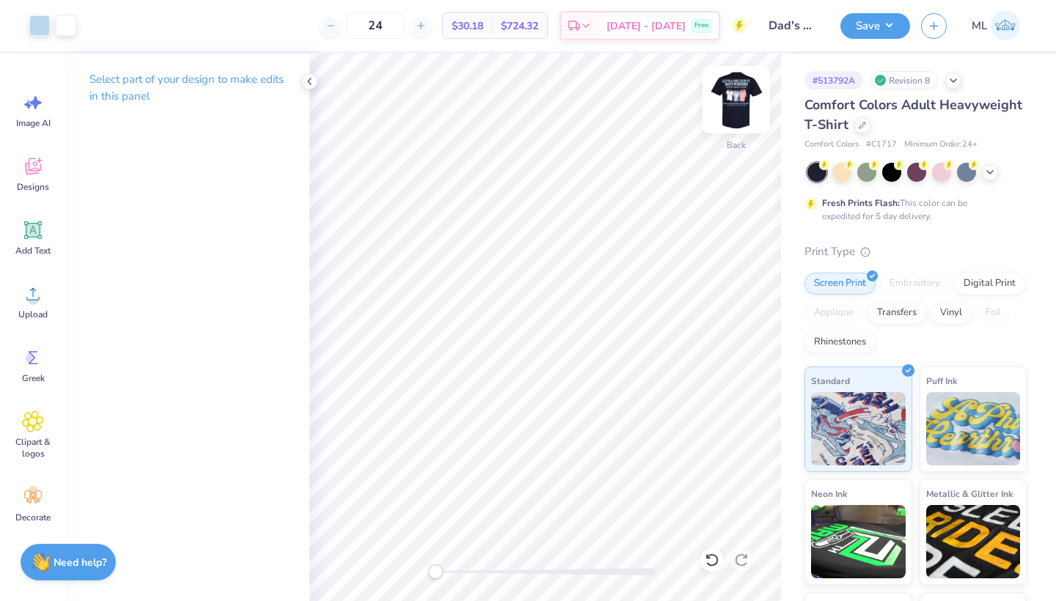
click at [735, 122] on img at bounding box center [736, 99] width 59 height 59
click at [309, 85] on icon at bounding box center [310, 82] width 12 height 12
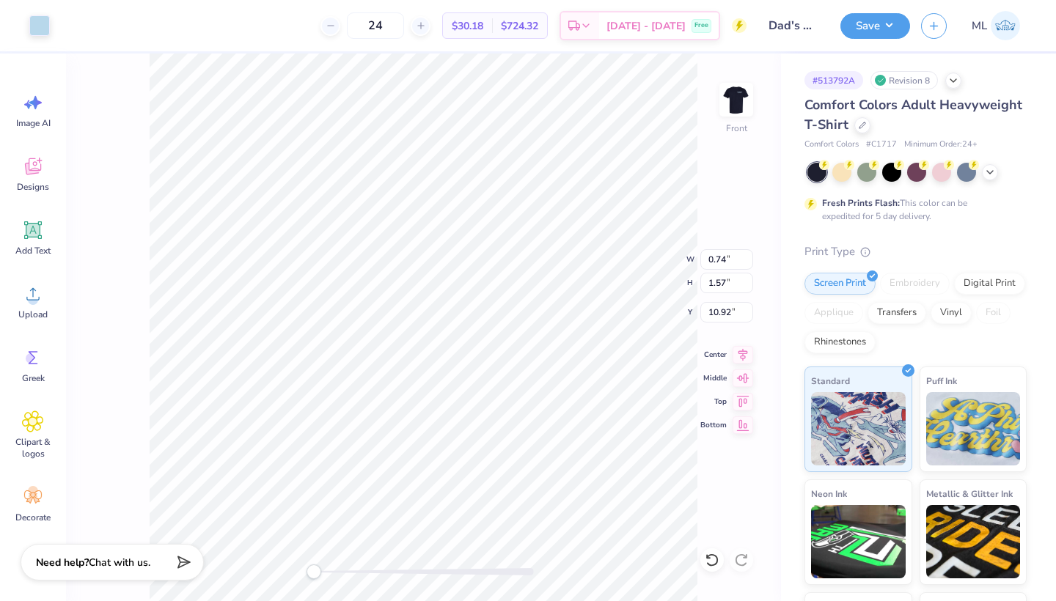
click at [118, 125] on div "Front W 0.74 0.74 " H 1.57 1.57 " Y 10.92 10.92 " Center Middle Top Bottom" at bounding box center [423, 328] width 715 height 548
